Goal: Communication & Community: Participate in discussion

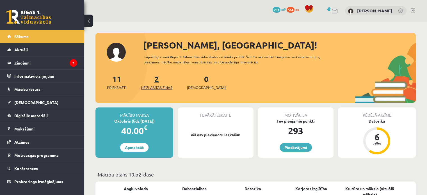
click at [164, 85] on span "Neizlasītās ziņas" at bounding box center [156, 88] width 31 height 6
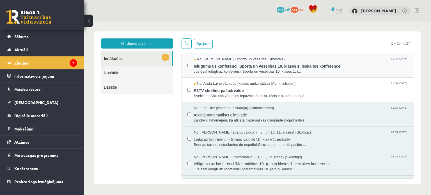
click at [277, 62] on span "Ielūgums uz konferenci 'Sporta un veselības 10. klases 1. ieskaites konference'" at bounding box center [301, 65] width 215 height 7
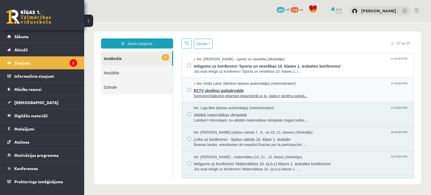
click at [245, 91] on span "R1TV skolēnu pašpārvalde" at bounding box center [301, 89] width 215 height 7
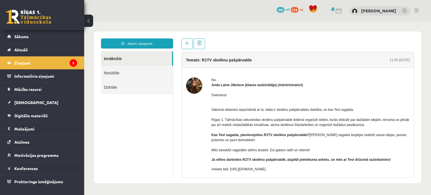
drag, startPoint x: 245, startPoint y: 91, endPoint x: 259, endPoint y: 82, distance: 16.8
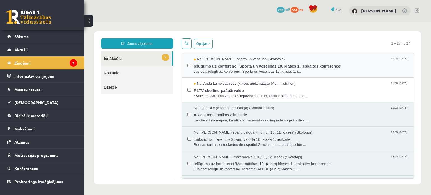
click at [270, 69] on span "Jūs esat ielūgti uz konferenci 'Sporta un veselības 10. klases 1. i..." at bounding box center [301, 71] width 215 height 5
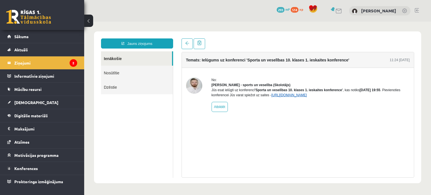
click at [292, 97] on link "[URL][DOMAIN_NAME]" at bounding box center [289, 95] width 36 height 4
